Goal: Information Seeking & Learning: Learn about a topic

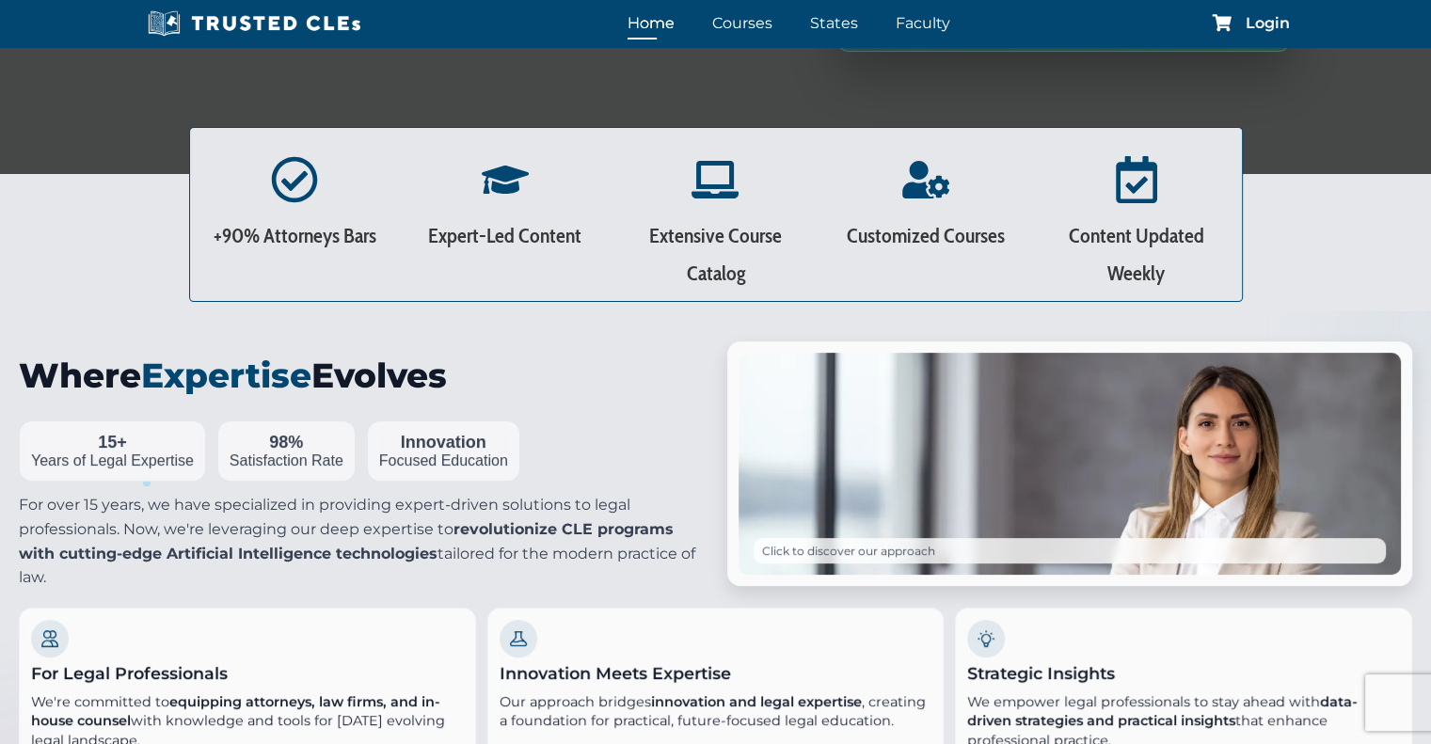
scroll to position [431, 0]
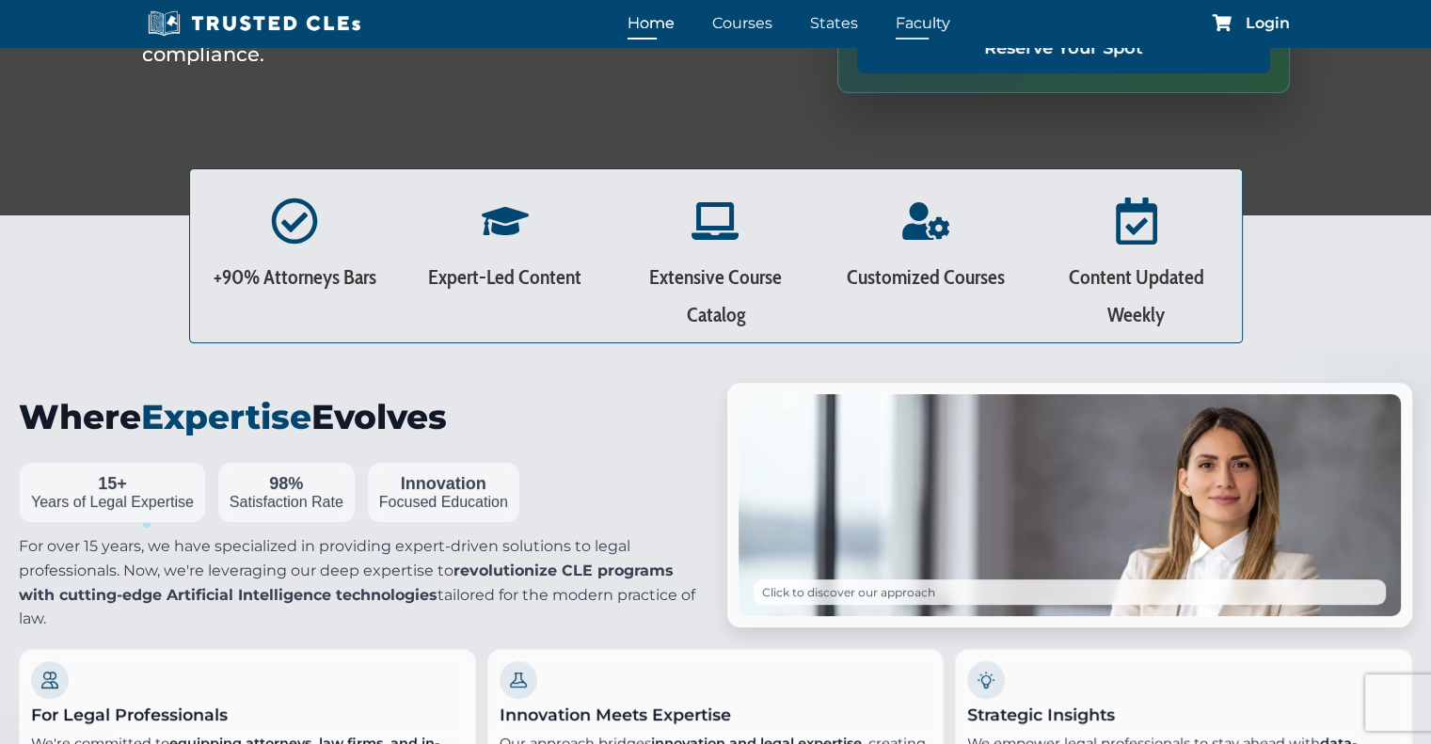
click at [903, 27] on link "Faculty" at bounding box center [923, 22] width 64 height 27
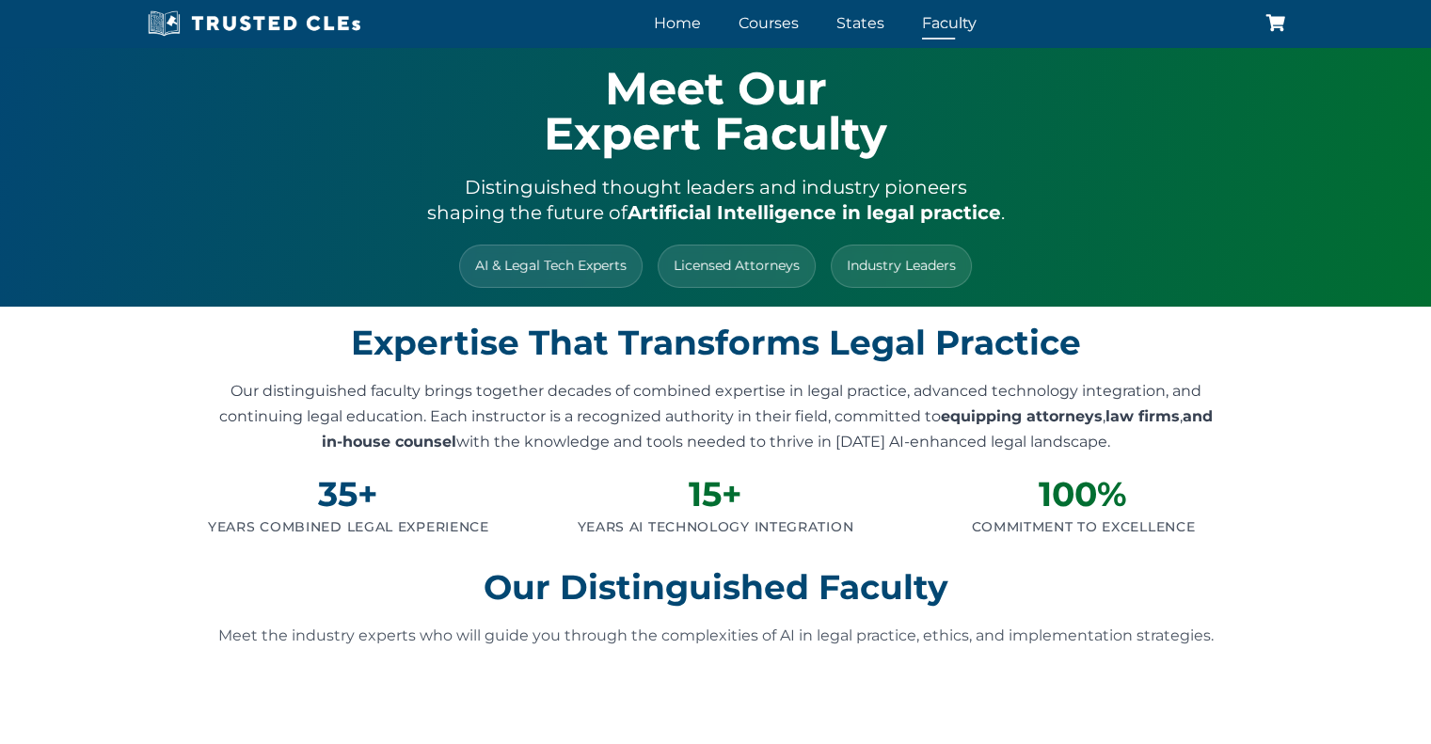
click at [922, 24] on link "Faculty" at bounding box center [949, 22] width 64 height 27
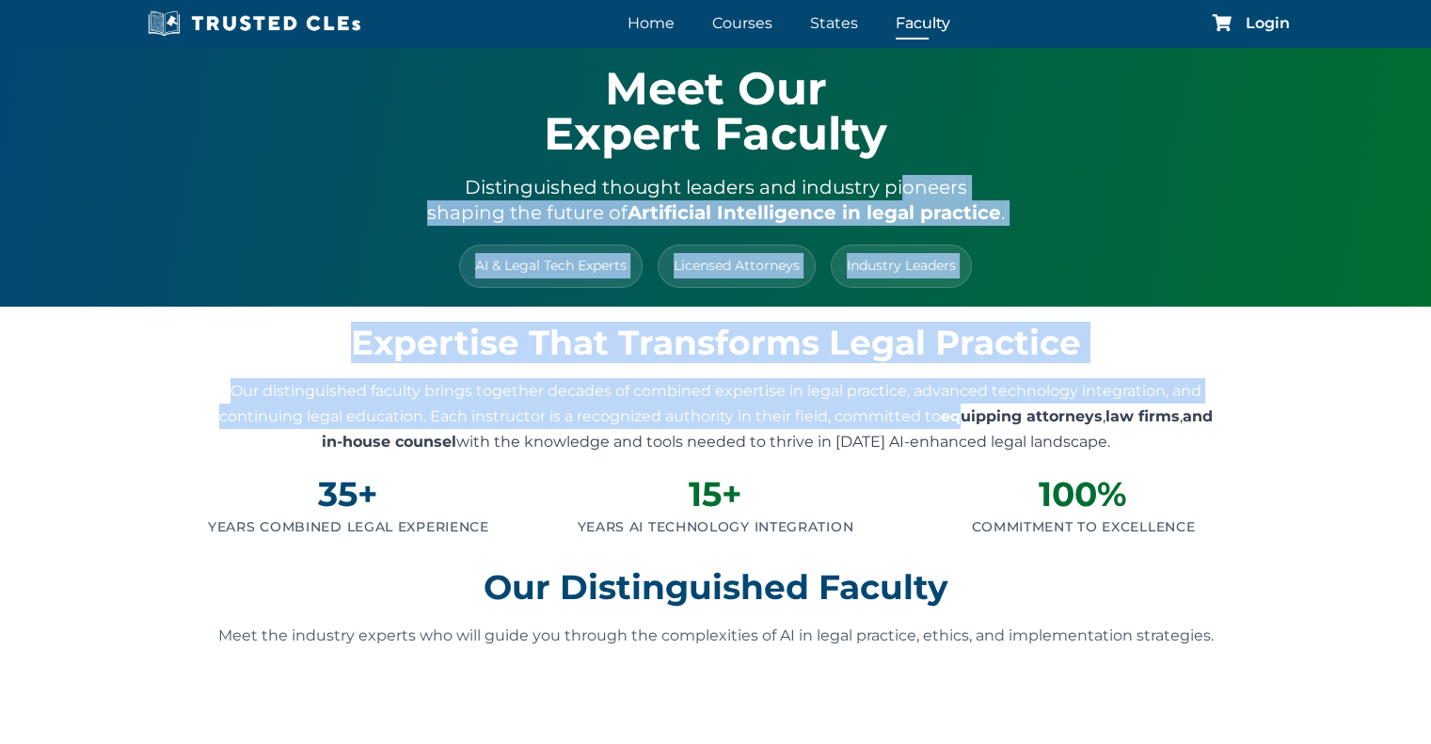
drag, startPoint x: 958, startPoint y: 407, endPoint x: 886, endPoint y: 133, distance: 283.8
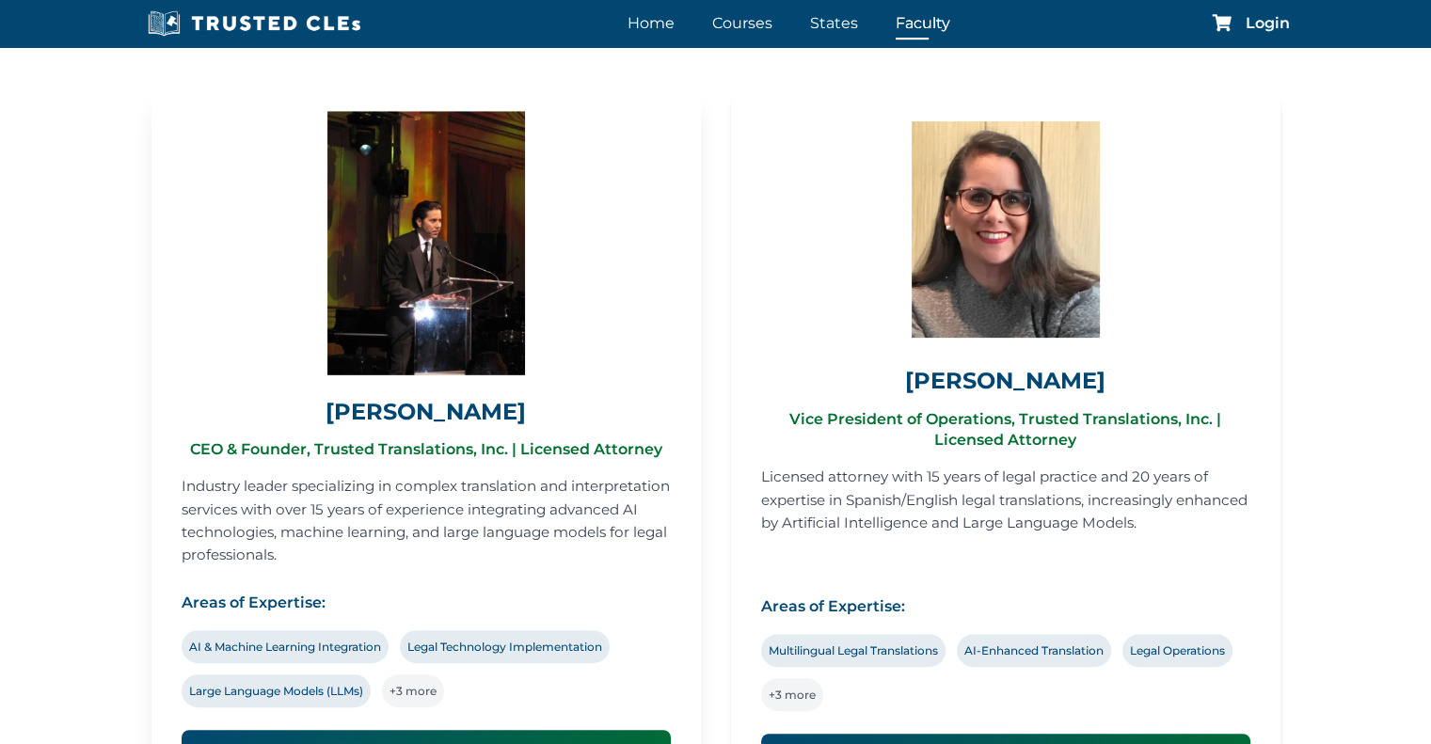
scroll to position [804, 0]
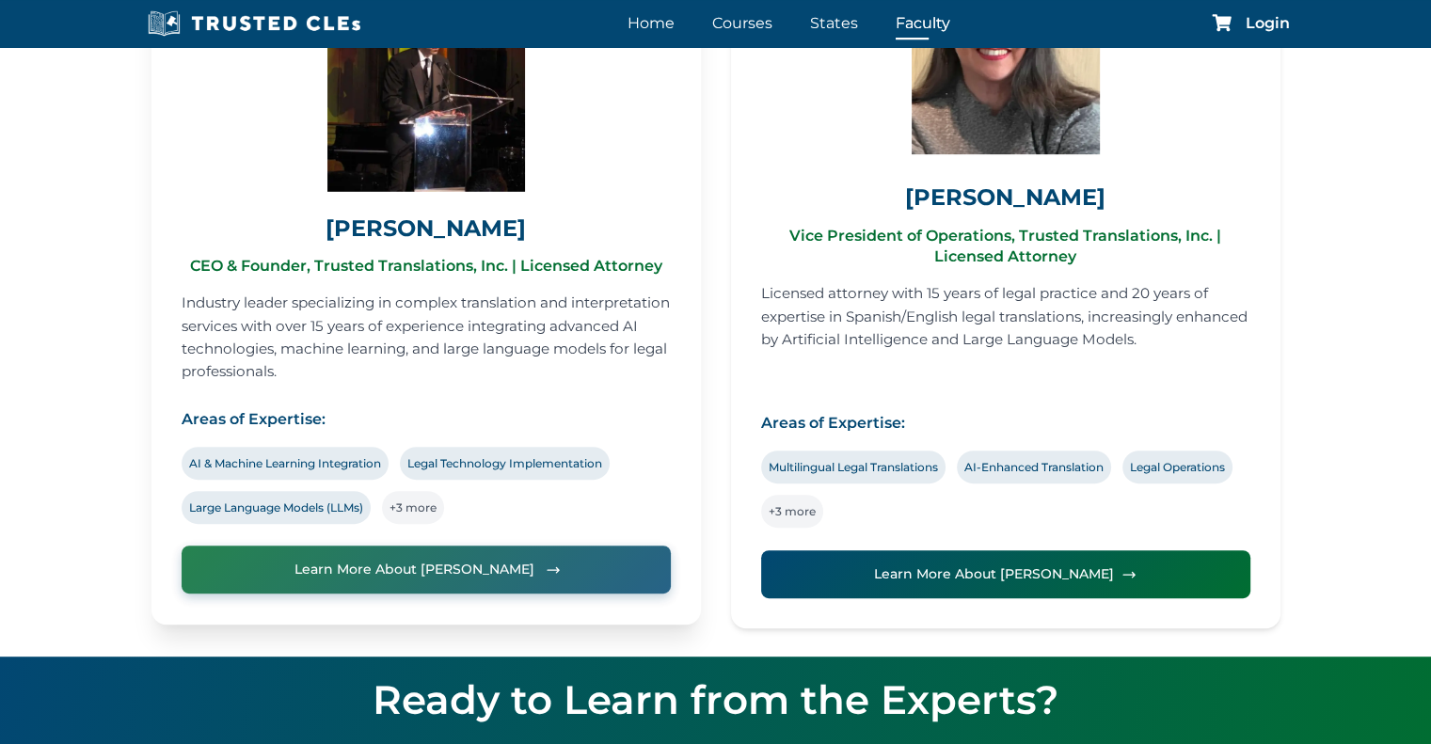
click at [420, 565] on span "Learn More About [PERSON_NAME]" at bounding box center [414, 569] width 240 height 25
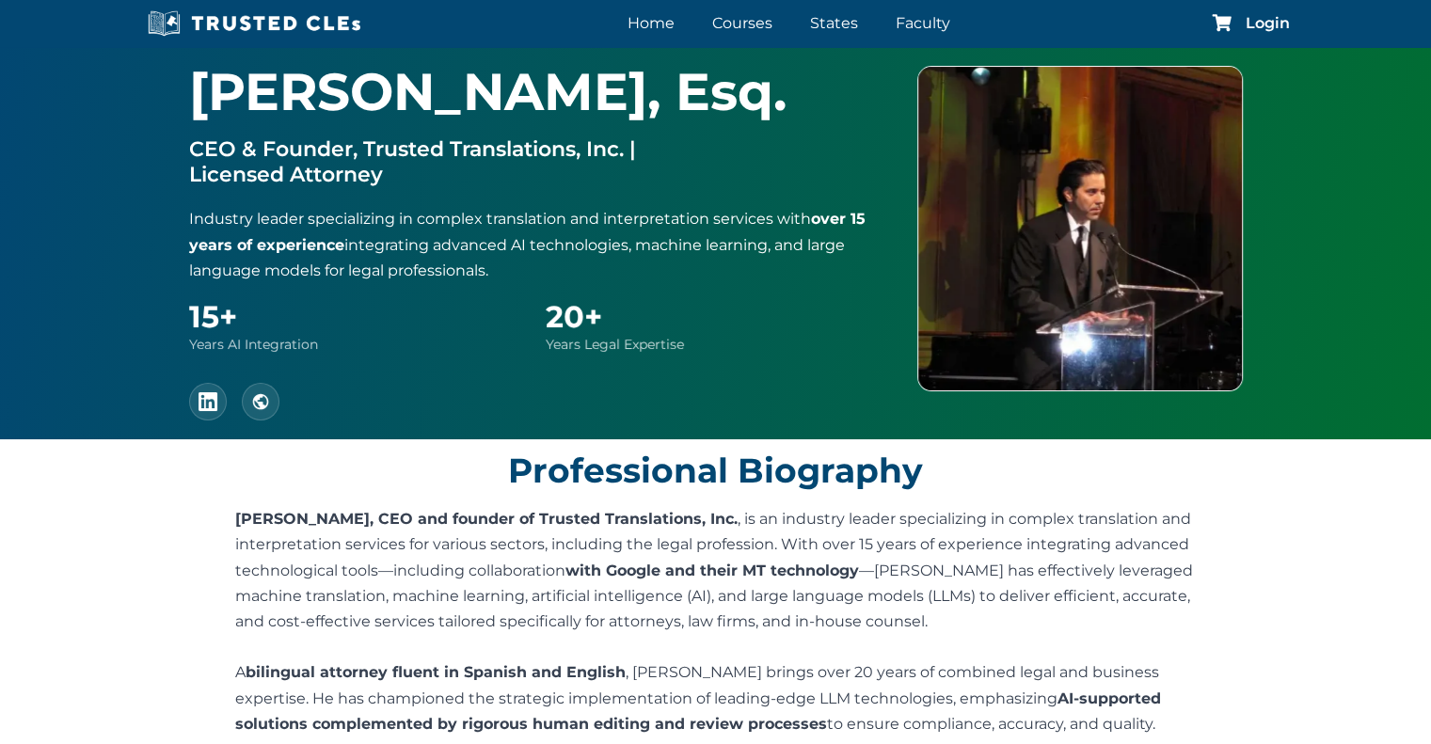
scroll to position [168, 0]
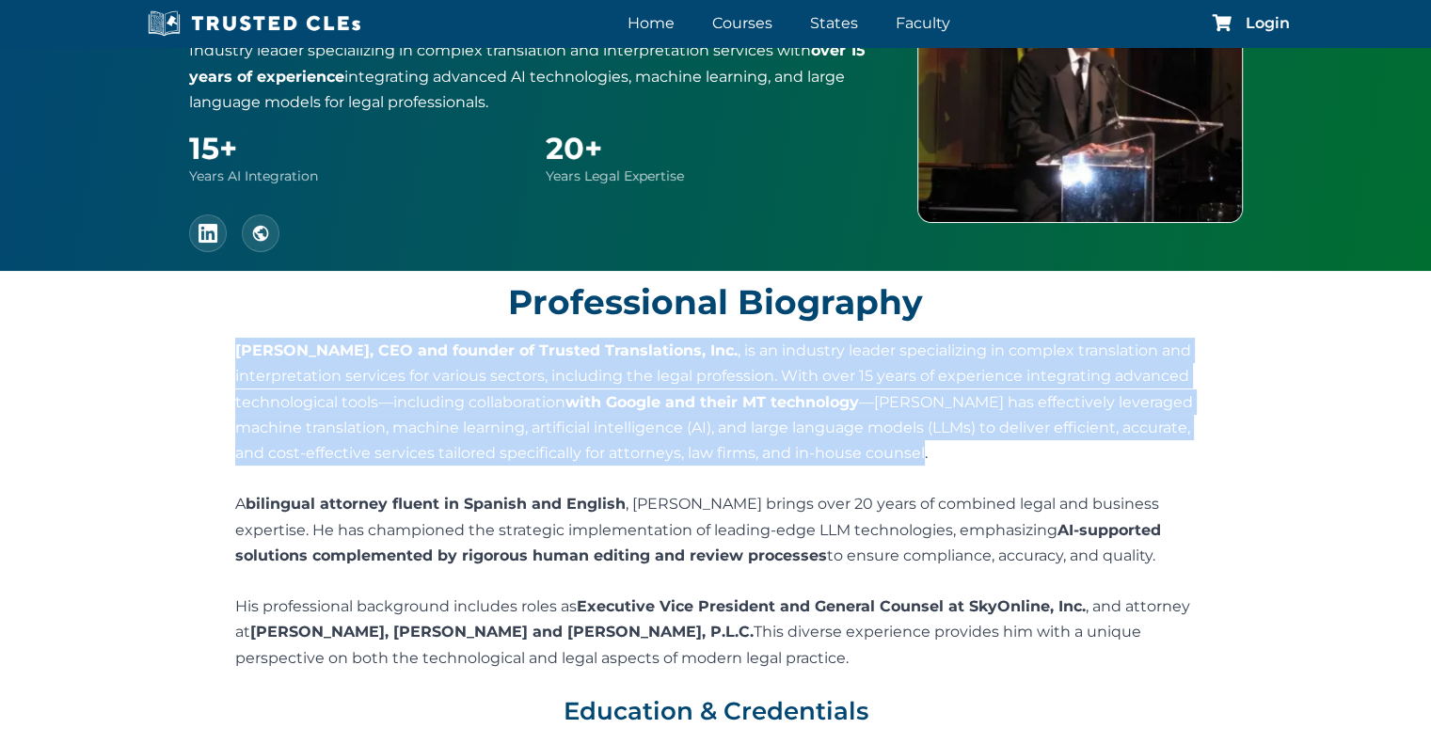
drag, startPoint x: 232, startPoint y: 346, endPoint x: 1045, endPoint y: 455, distance: 820.1
click at [1045, 455] on div "Richard Estevez, CEO and founder of Trusted Translations, Inc. , is an industry…" at bounding box center [715, 504] width 1186 height 333
drag, startPoint x: 668, startPoint y: 658, endPoint x: 230, endPoint y: 357, distance: 531.3
click at [230, 357] on div "Richard Estevez, CEO and founder of Trusted Translations, Inc. , is an industry…" at bounding box center [715, 504] width 1186 height 333
copy div "Richard Estevez, CEO and founder of Trusted Translations, Inc. , is an industry…"
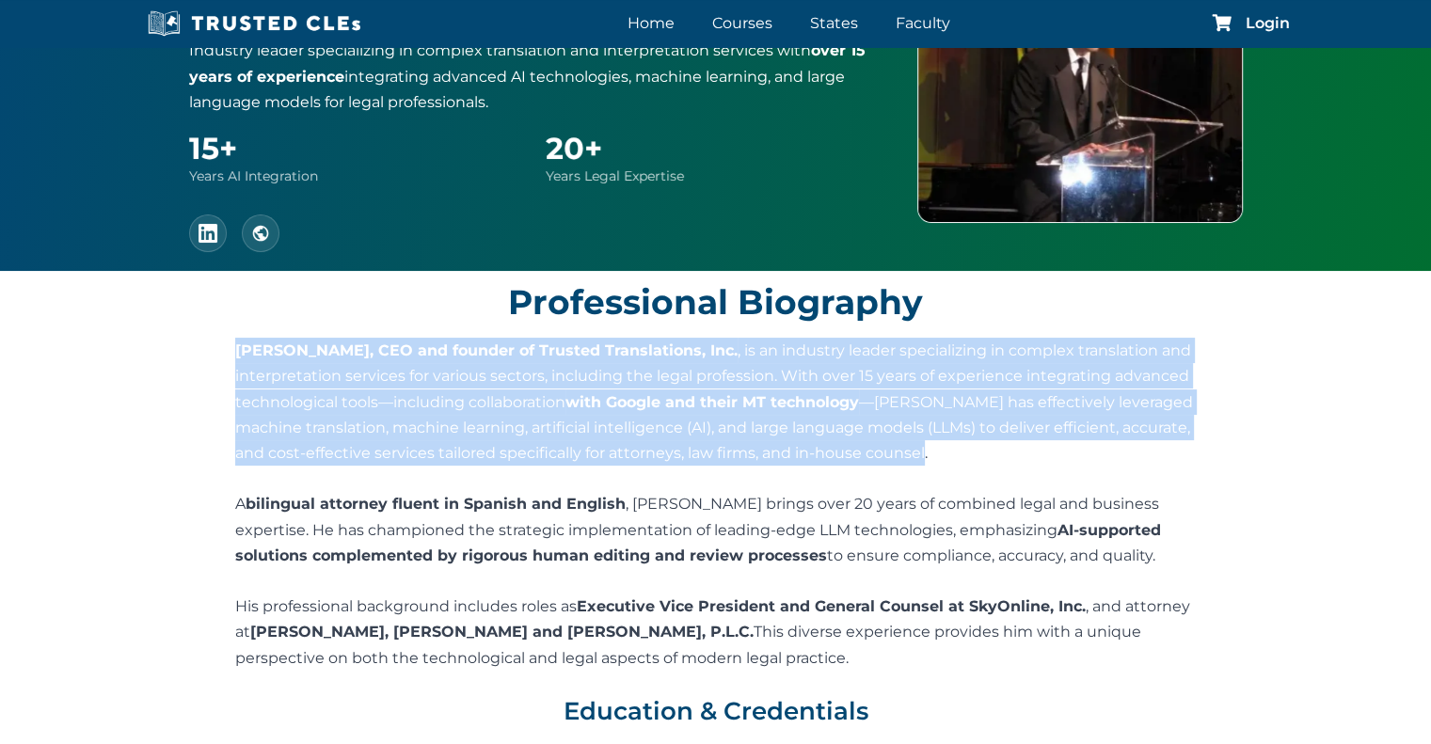
click at [452, 389] on p "Richard Estevez, CEO and founder of Trusted Translations, Inc. , is an industry…" at bounding box center [715, 402] width 960 height 128
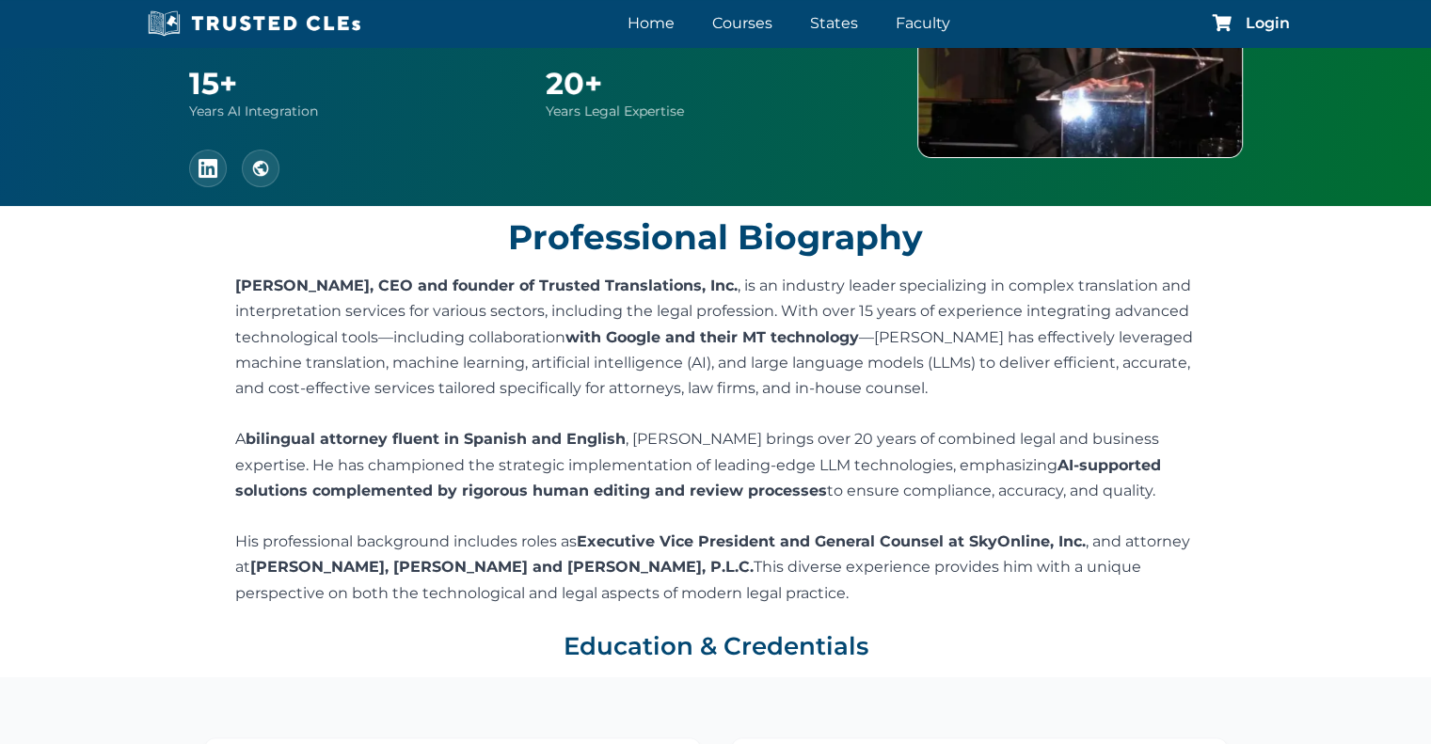
scroll to position [0, 0]
